Goal: Information Seeking & Learning: Find contact information

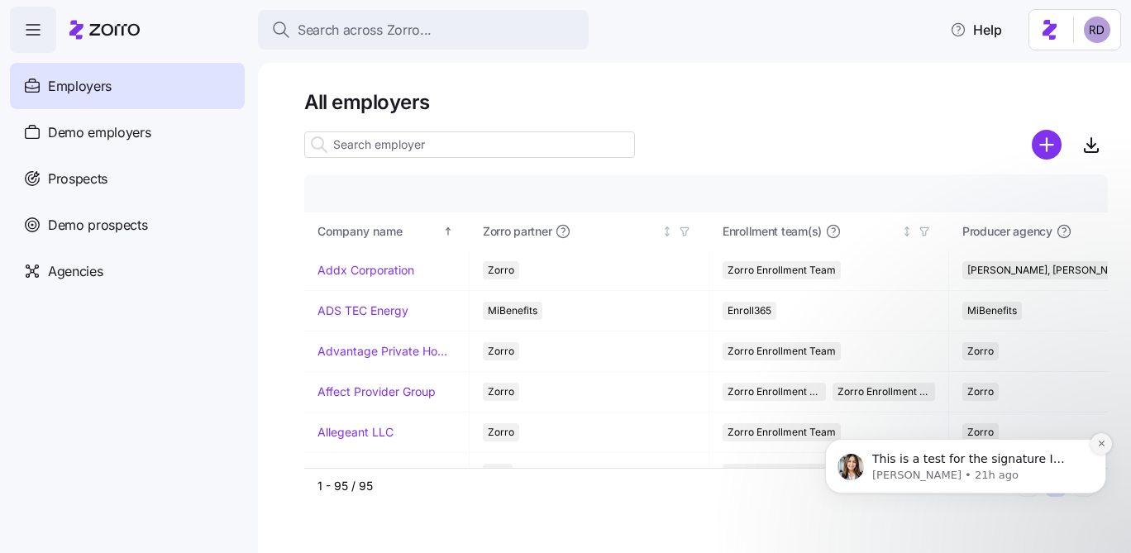
click at [1102, 446] on icon "Dismiss notification" at bounding box center [1101, 443] width 9 height 9
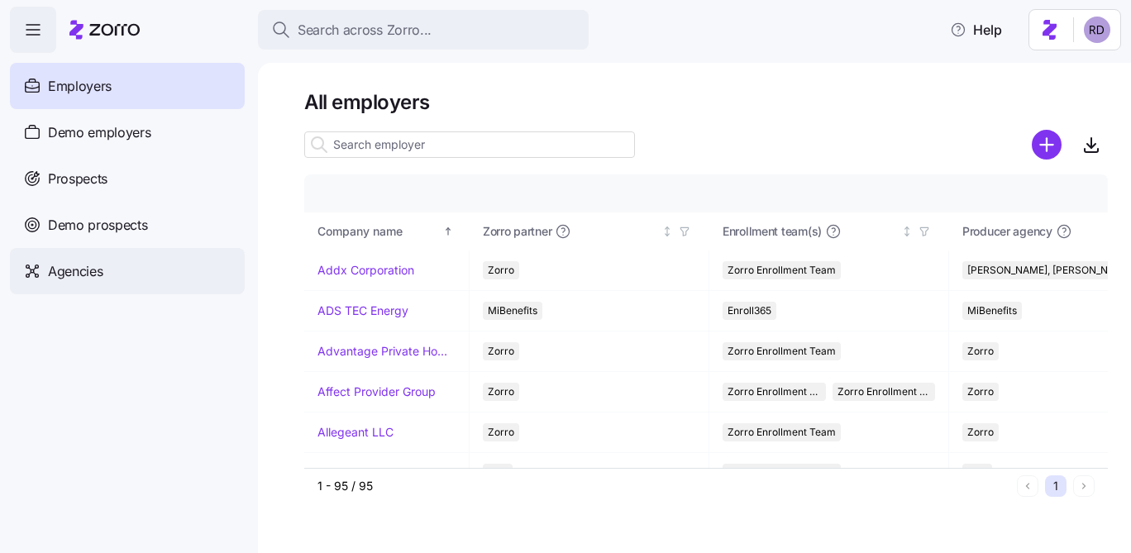
click at [81, 282] on div "Agencies" at bounding box center [127, 271] width 235 height 46
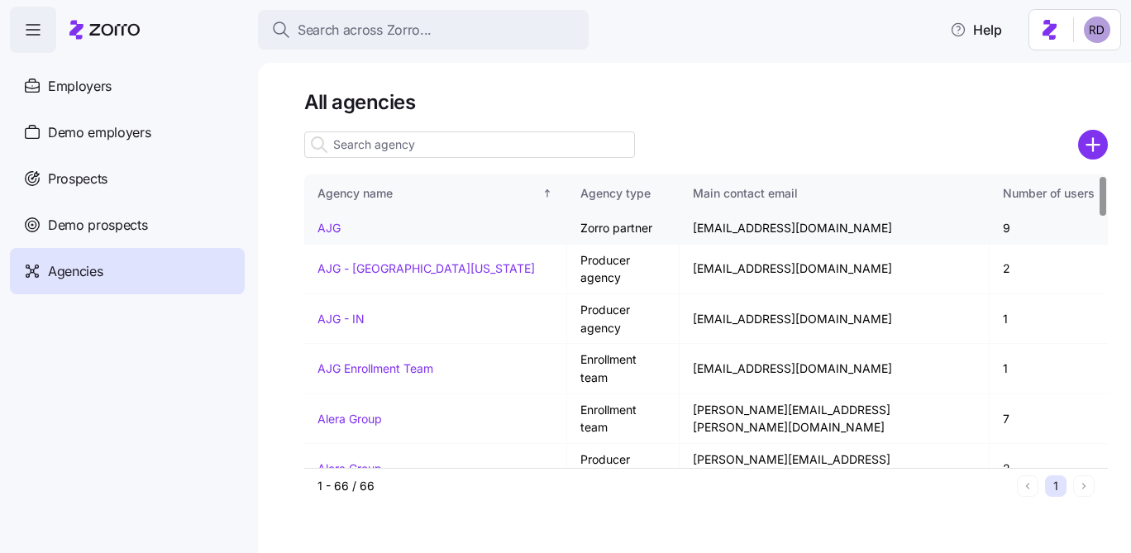
click at [321, 222] on link "AJG" at bounding box center [328, 228] width 23 height 14
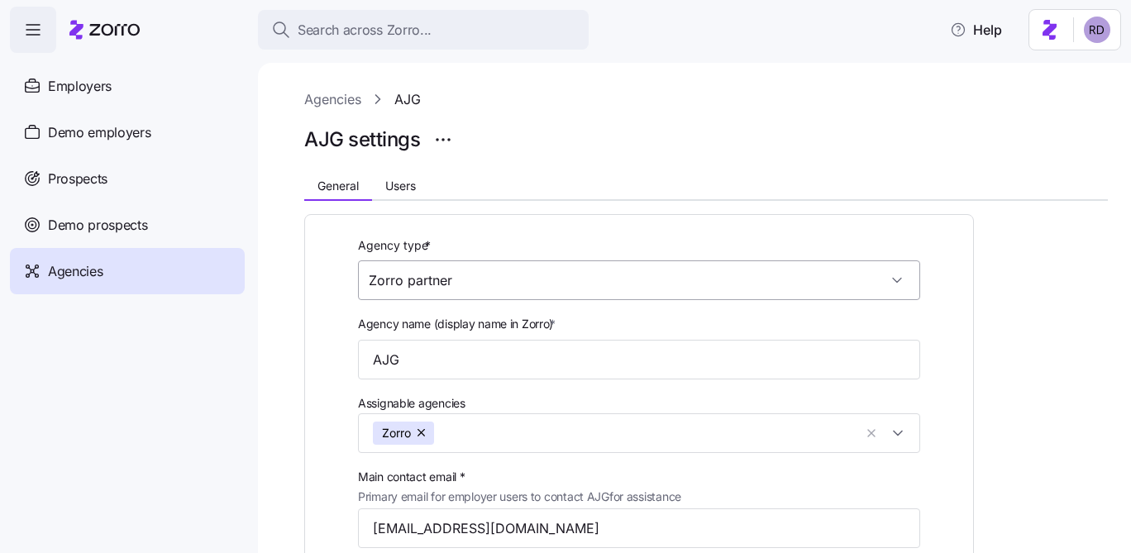
scroll to position [10, 0]
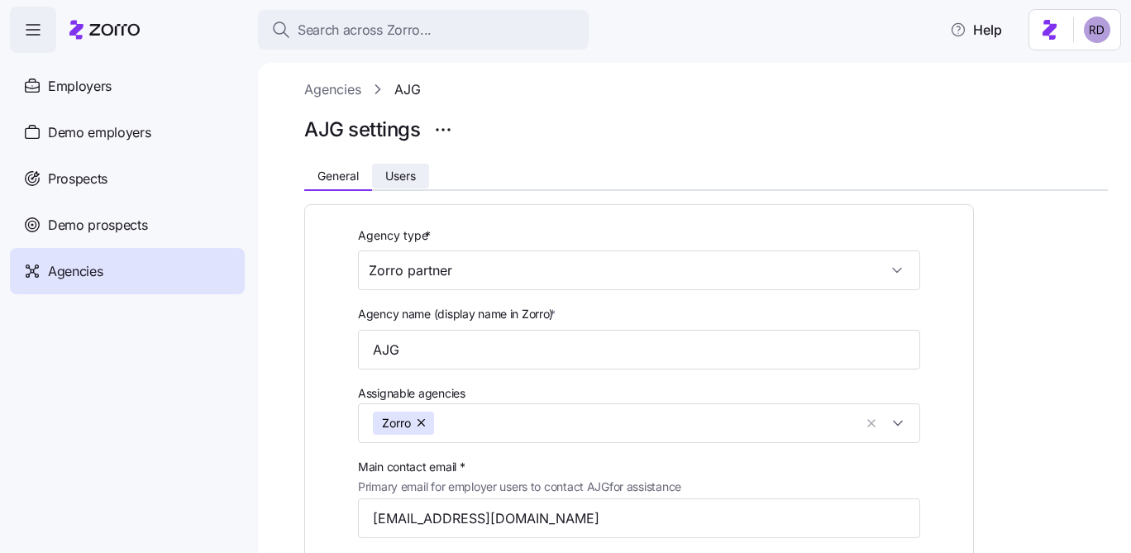
click at [406, 179] on span "Users" at bounding box center [400, 176] width 31 height 12
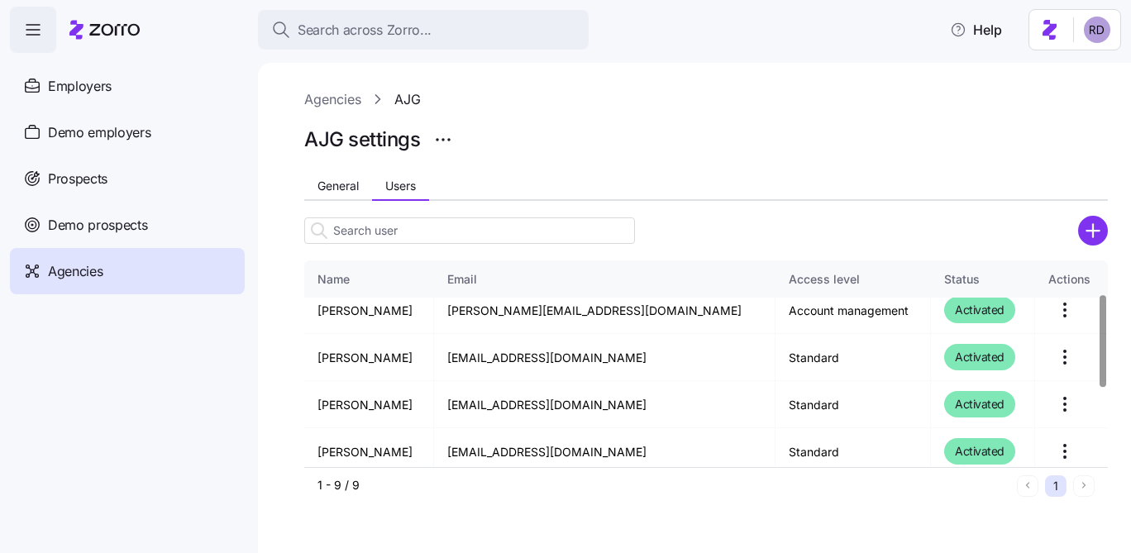
scroll to position [0, 0]
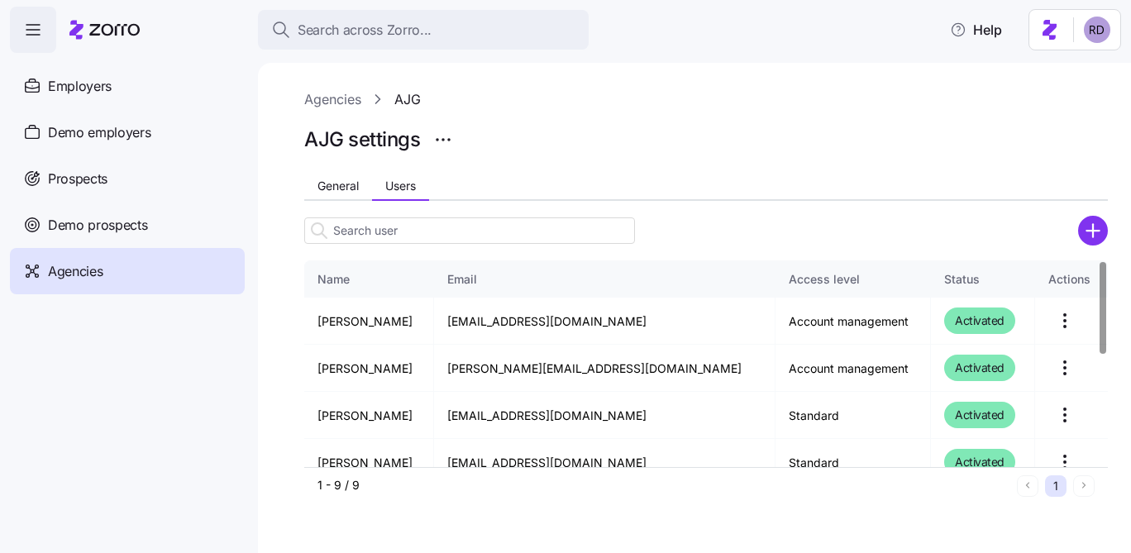
click at [346, 105] on link "Agencies" at bounding box center [332, 99] width 57 height 21
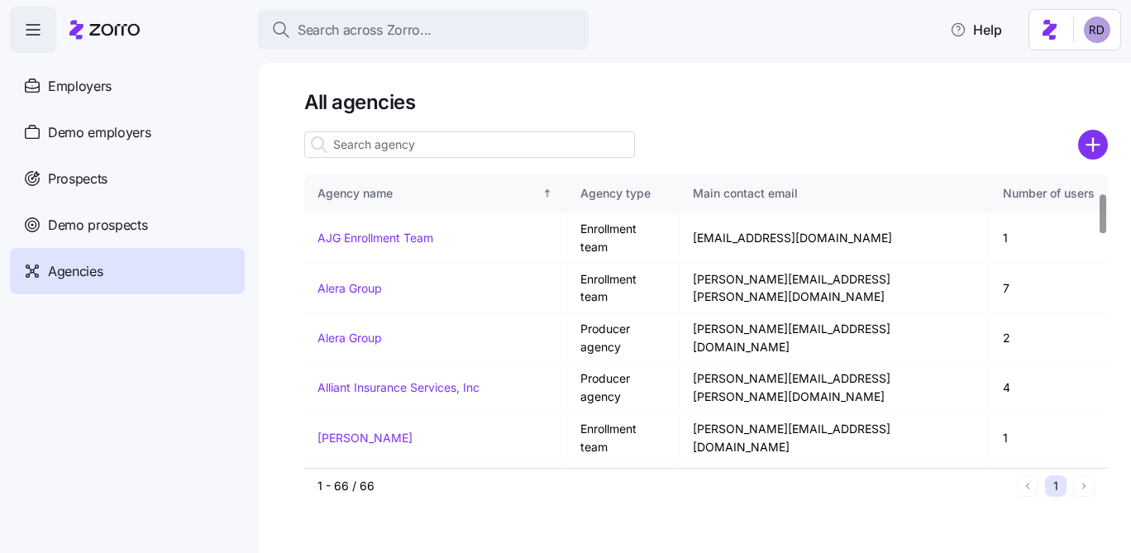
scroll to position [160, 0]
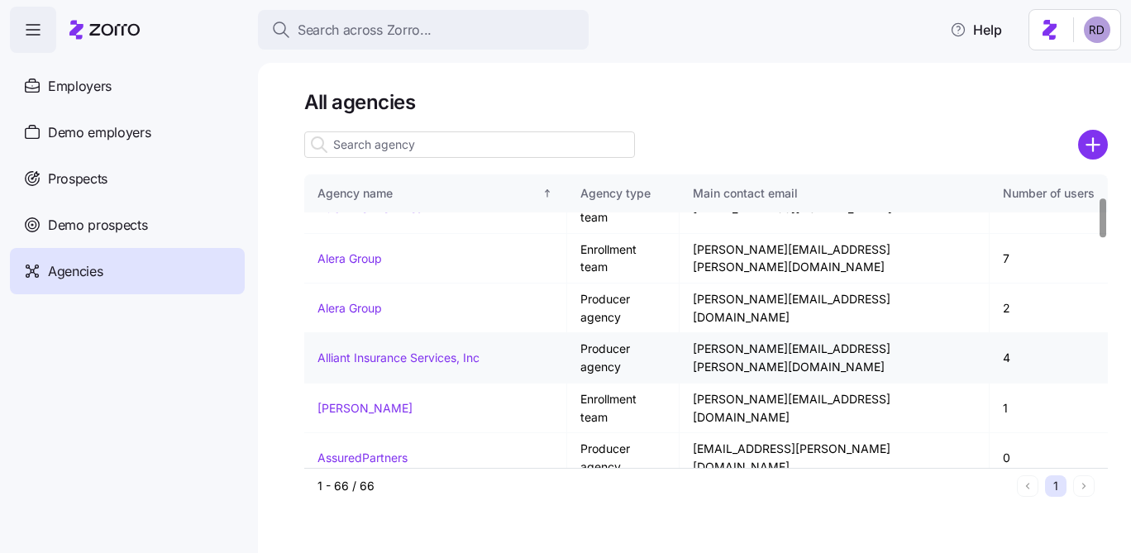
click at [362, 351] on link "Alliant Insurance Services, Inc" at bounding box center [398, 358] width 162 height 14
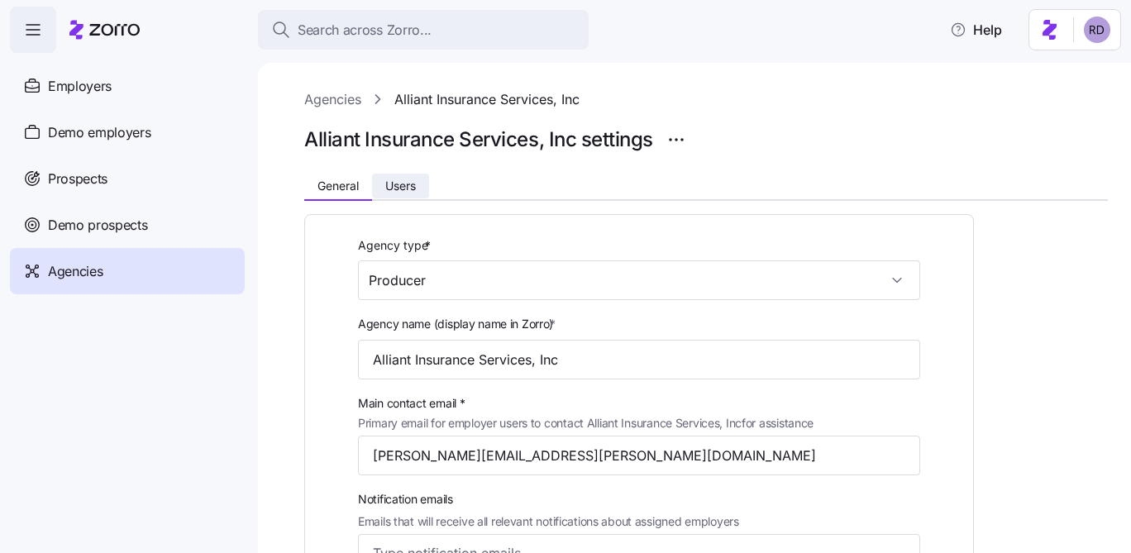
click at [381, 179] on button "Users" at bounding box center [400, 186] width 57 height 25
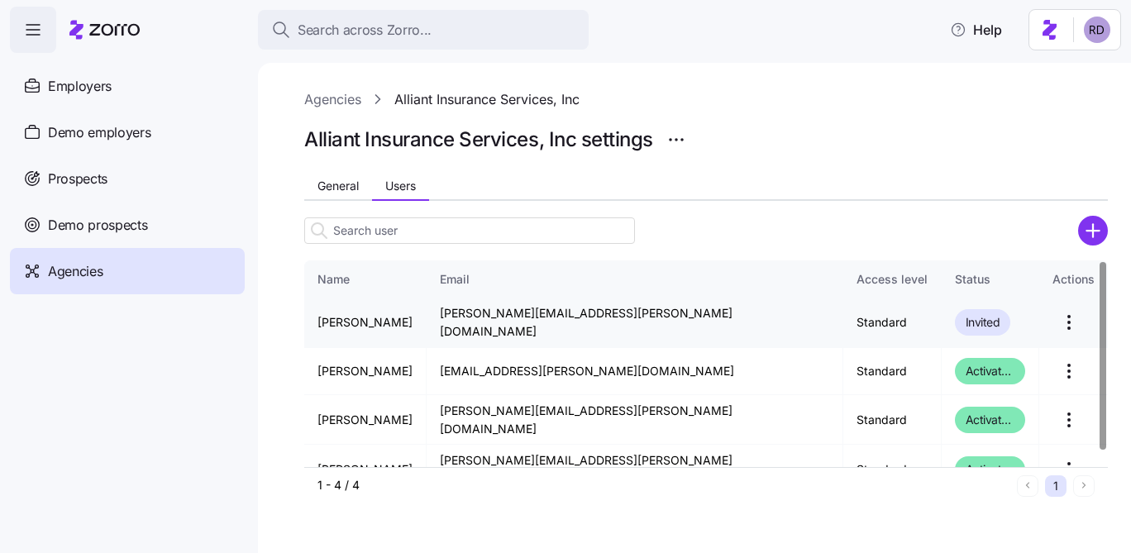
click at [511, 320] on td "traci.harkay@alliant.com" at bounding box center [635, 323] width 417 height 50
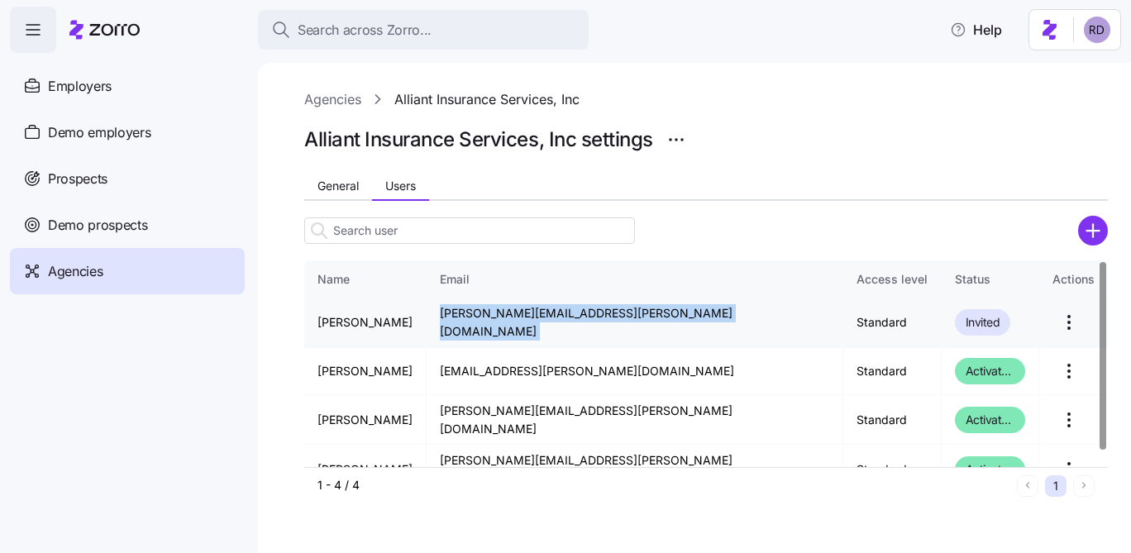
click at [511, 320] on td "traci.harkay@alliant.com" at bounding box center [635, 323] width 417 height 50
copy td "traci.harkay@alliant.com"
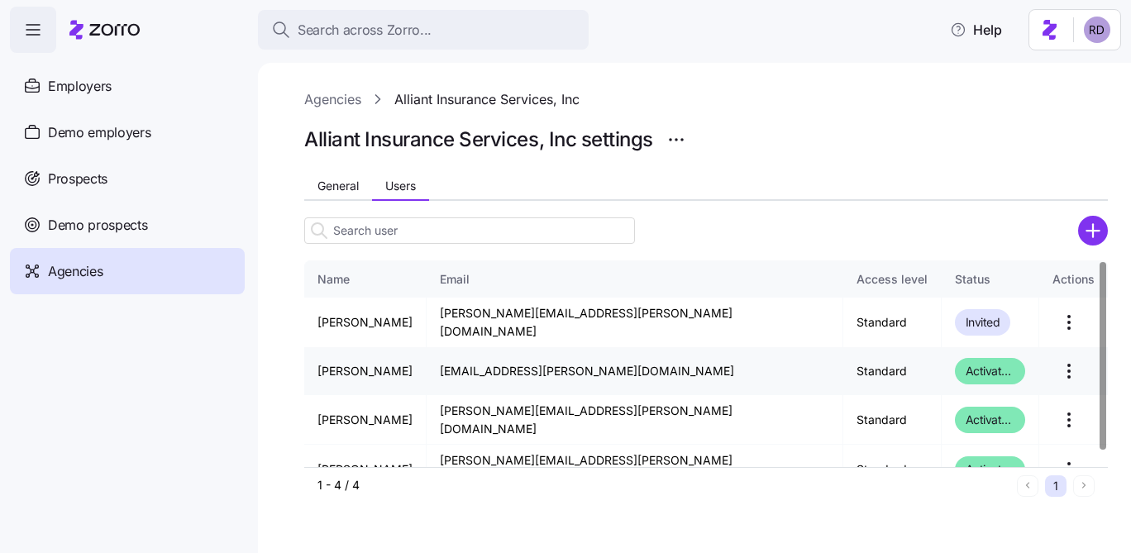
click at [843, 353] on td "Standard" at bounding box center [892, 371] width 98 height 47
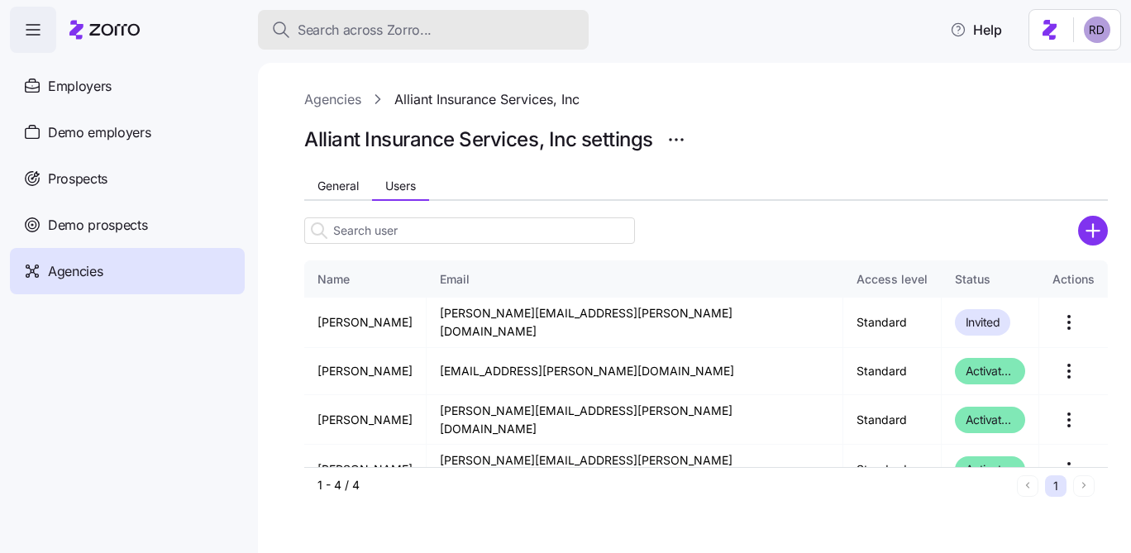
click at [367, 41] on button "Search across Zorro..." at bounding box center [423, 30] width 331 height 40
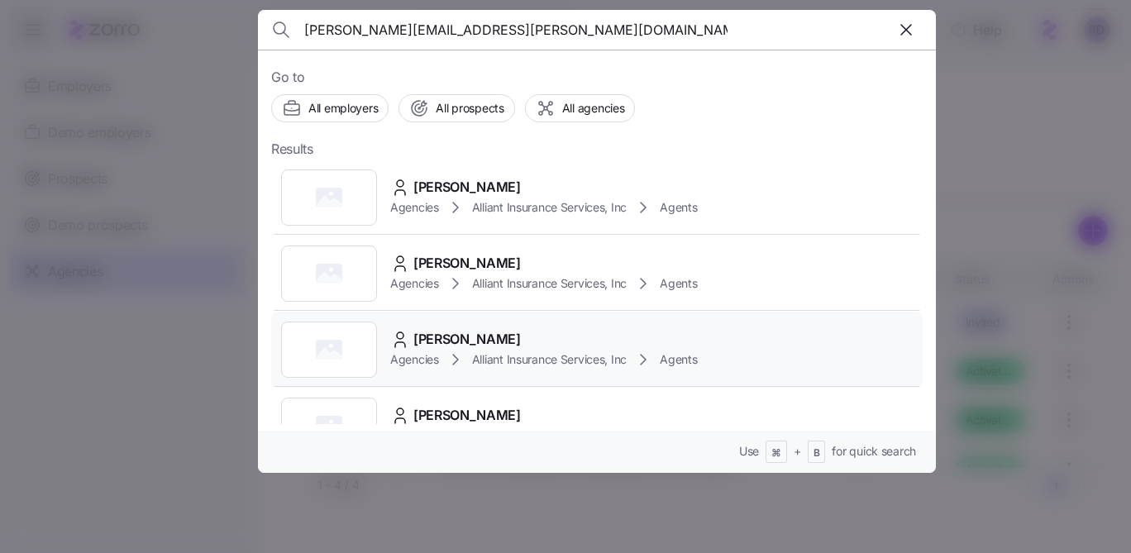
scroll to position [40, 0]
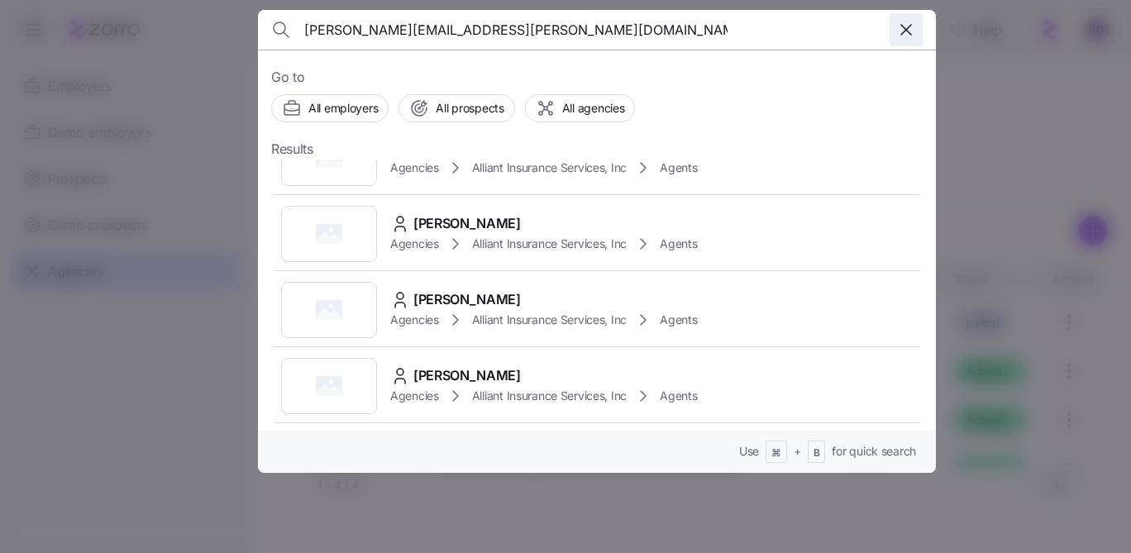
type input "traci.harkay@alliant.com"
click at [910, 20] on icon "button" at bounding box center [906, 30] width 20 height 20
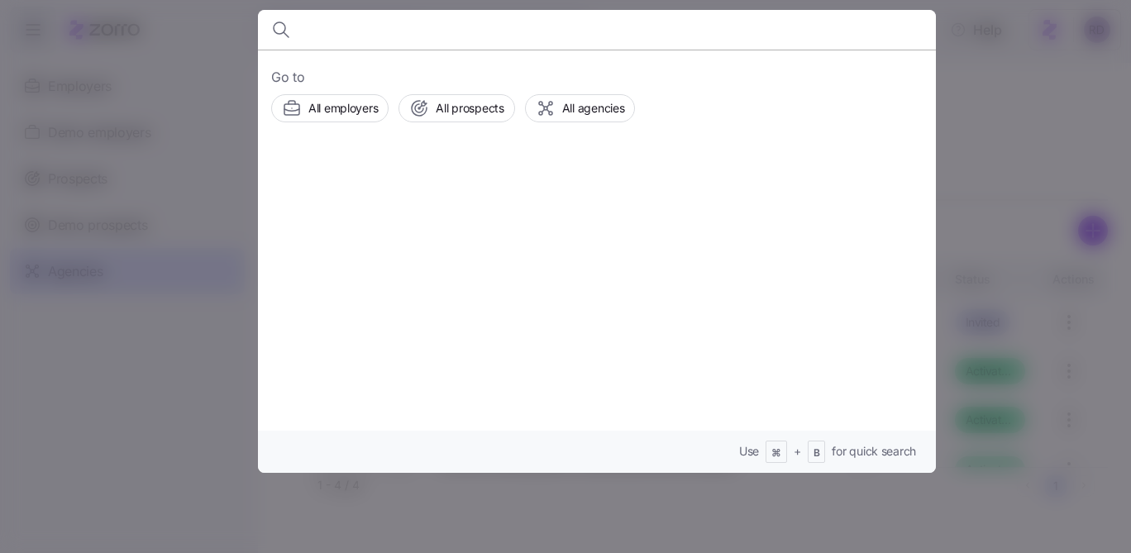
click at [1010, 378] on div at bounding box center [565, 276] width 1131 height 553
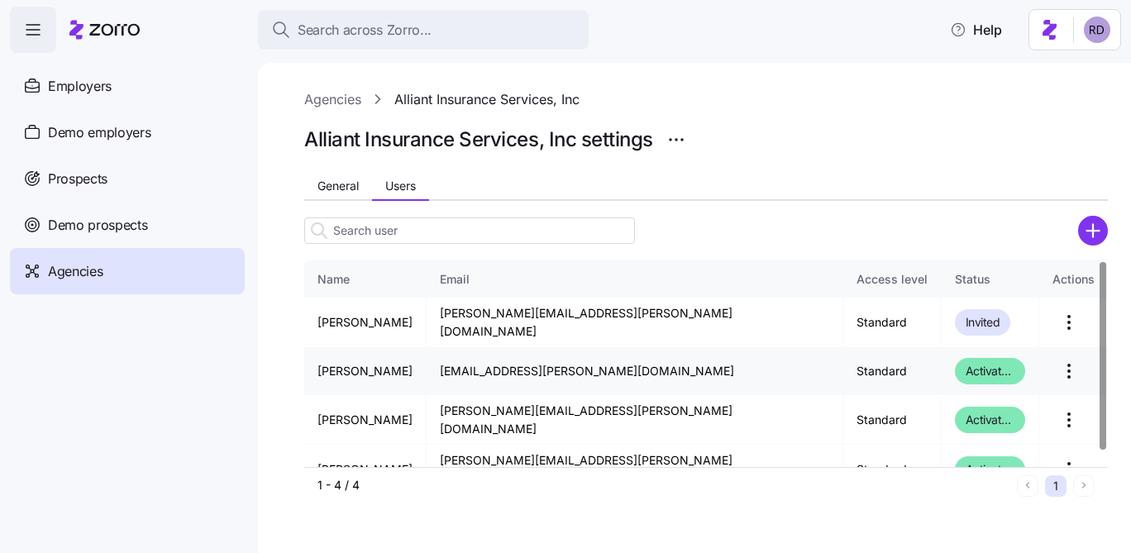
scroll to position [18, 0]
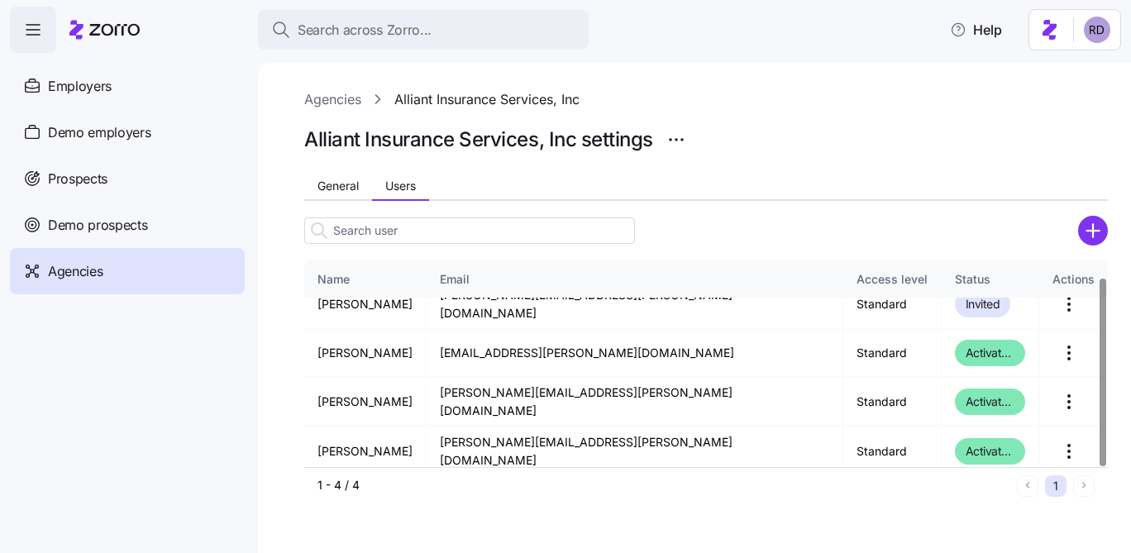
click at [331, 93] on link "Agencies" at bounding box center [332, 99] width 57 height 21
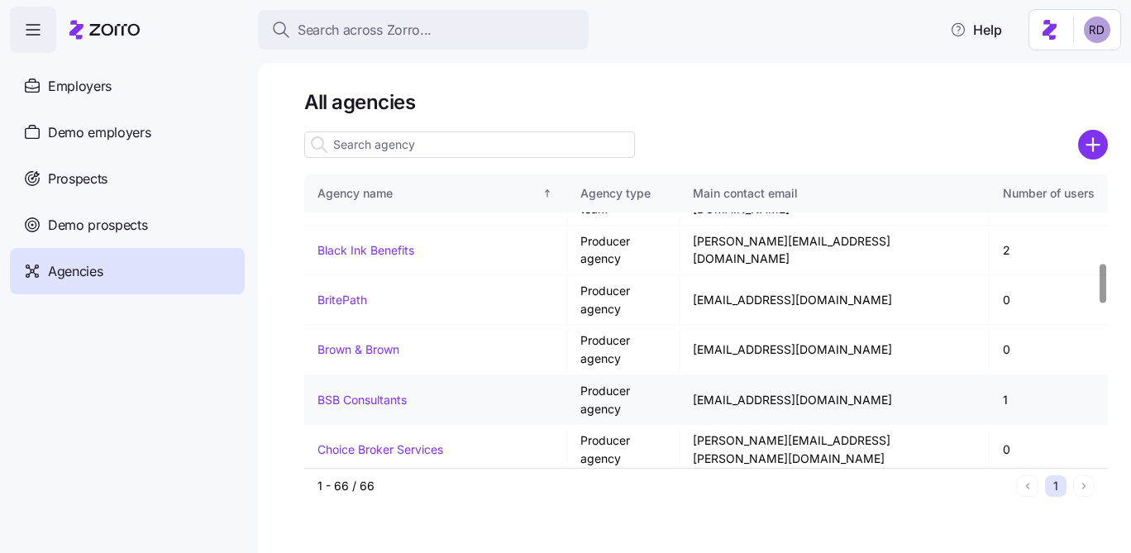
scroll to position [648, 0]
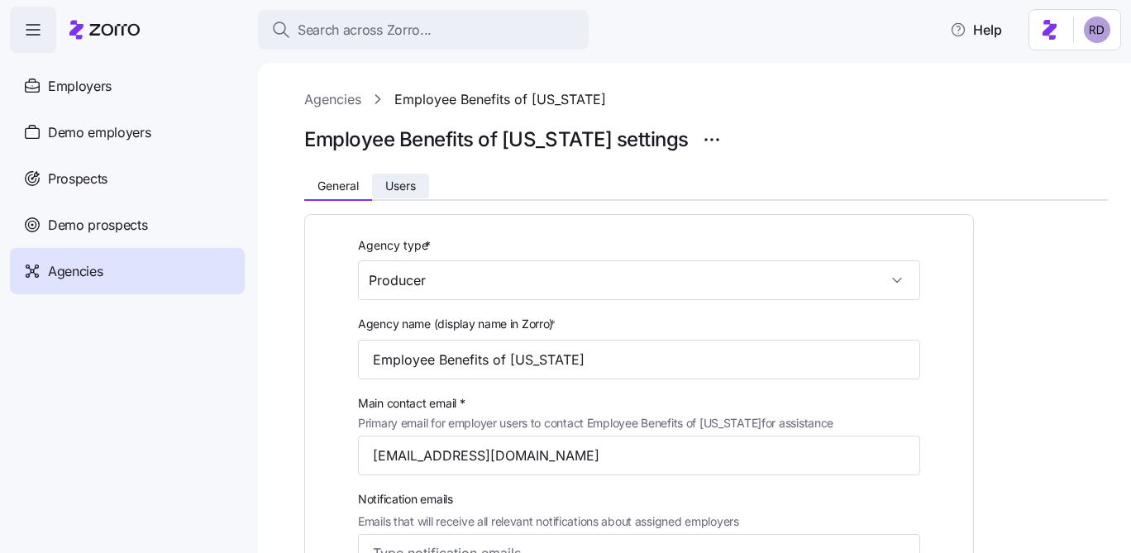
click at [401, 181] on span "Users" at bounding box center [400, 186] width 31 height 12
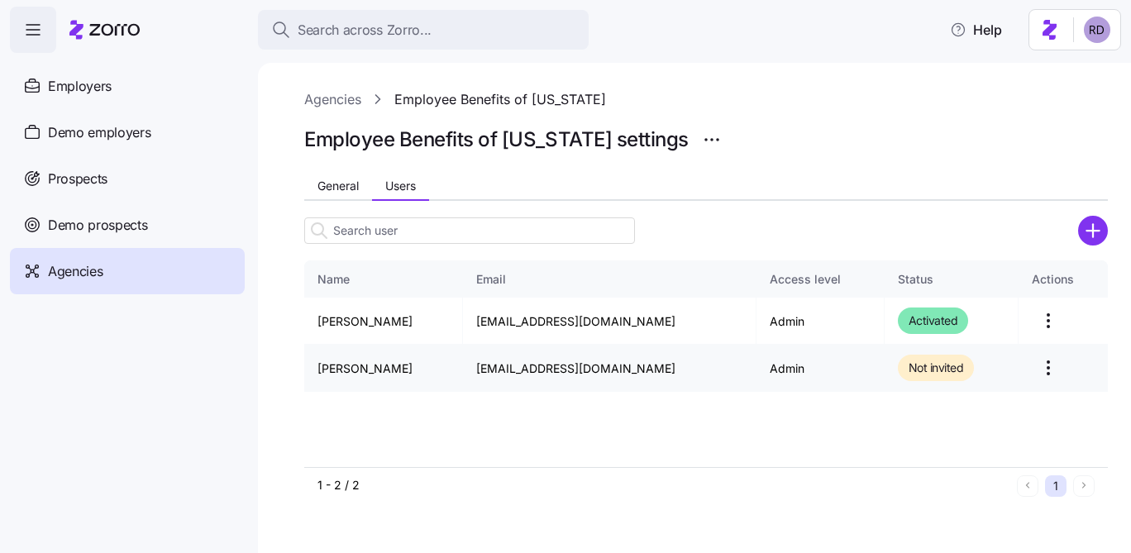
click at [497, 363] on td "bmarks@ebofva.com" at bounding box center [609, 368] width 293 height 47
copy td "bmarks@ebofva.com"
click at [353, 109] on link "Agencies" at bounding box center [332, 99] width 57 height 21
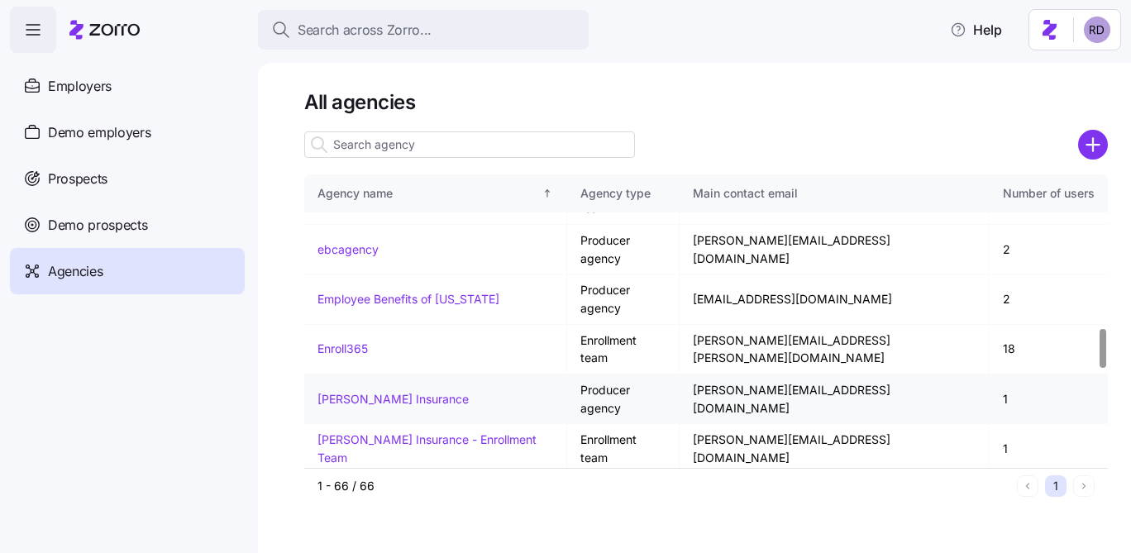
scroll to position [1129, 0]
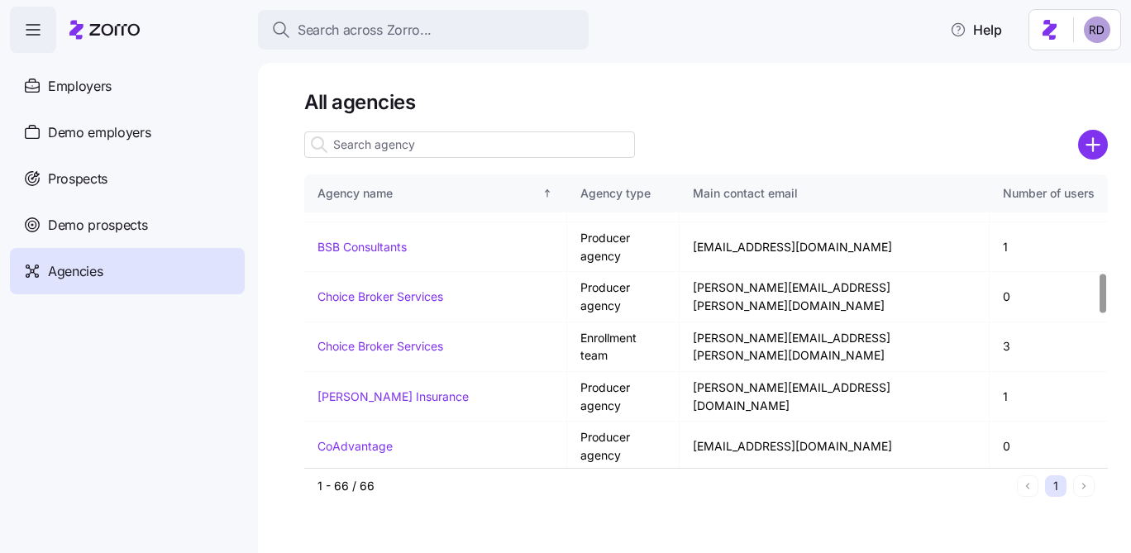
scroll to position [720, 0]
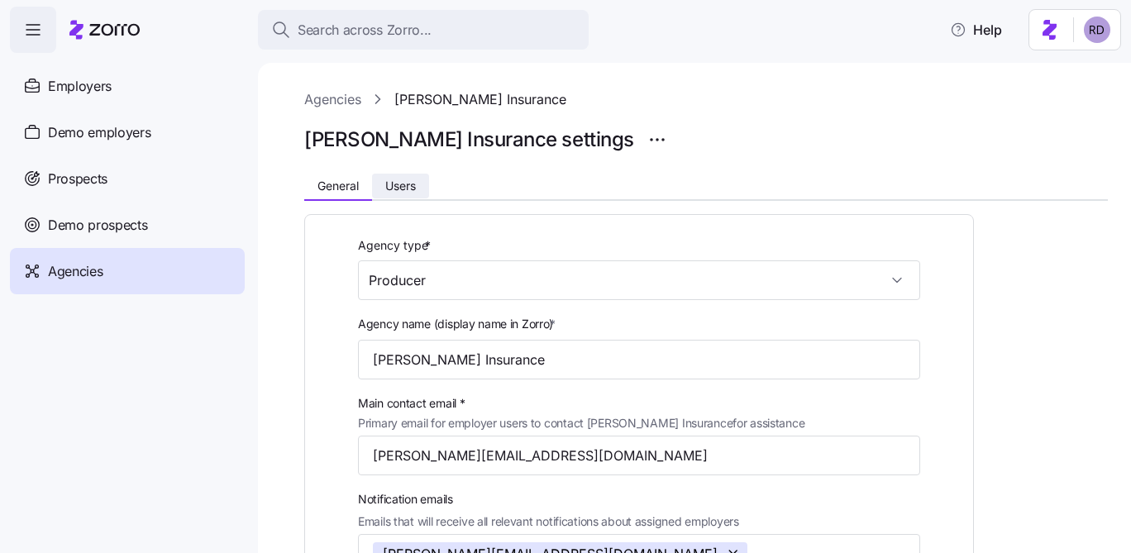
click at [376, 183] on button "Users" at bounding box center [400, 186] width 57 height 25
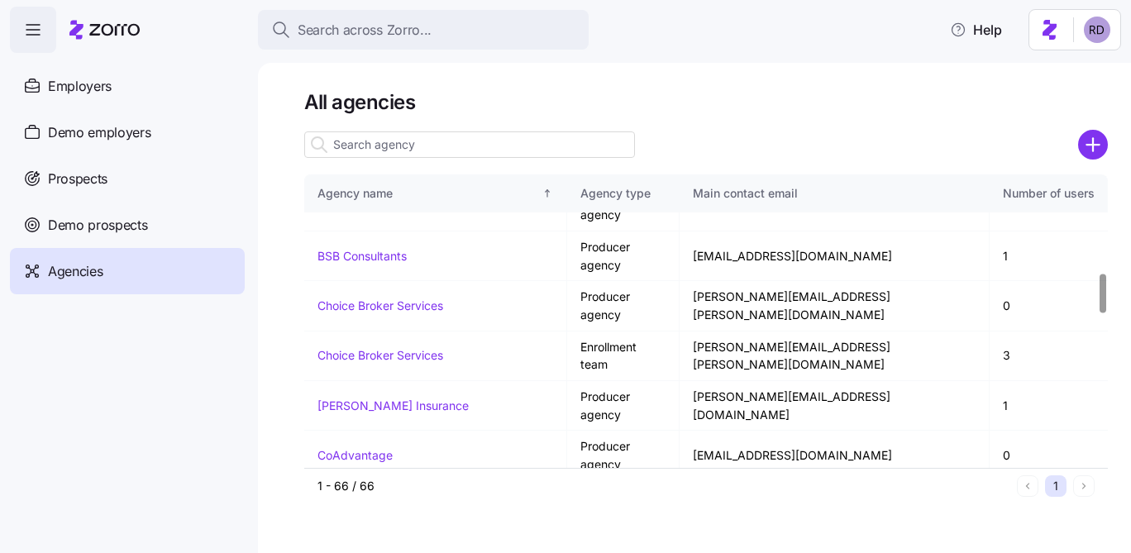
scroll to position [723, 0]
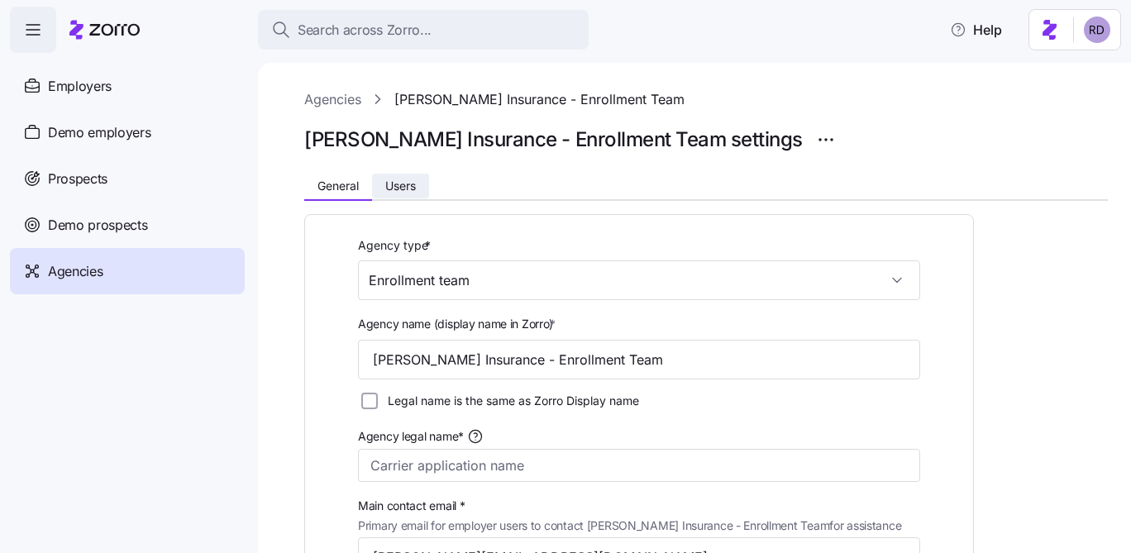
click at [398, 182] on span "Users" at bounding box center [400, 186] width 31 height 12
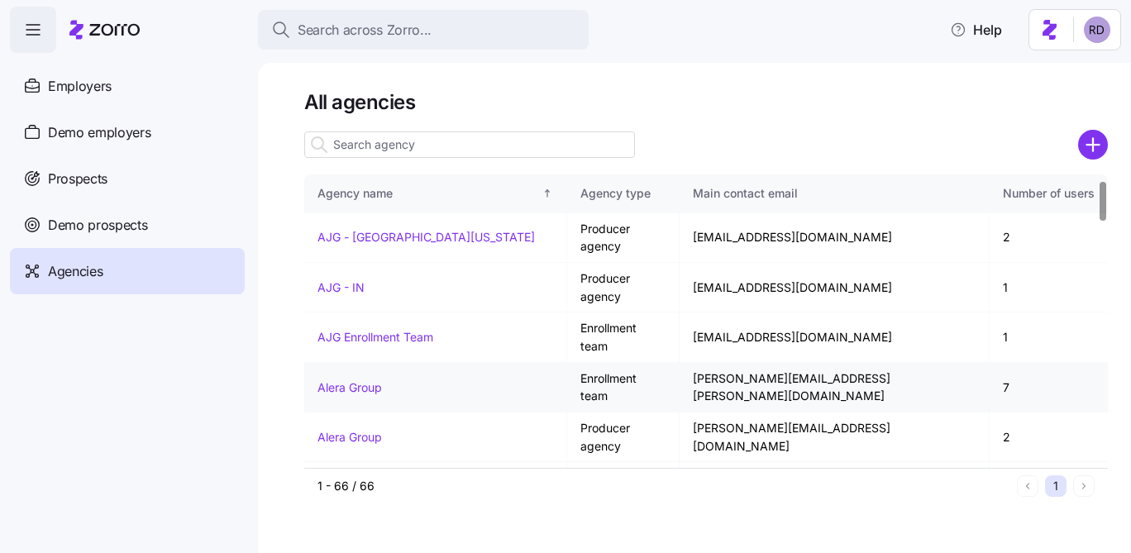
scroll to position [45, 0]
